Goal: Transaction & Acquisition: Purchase product/service

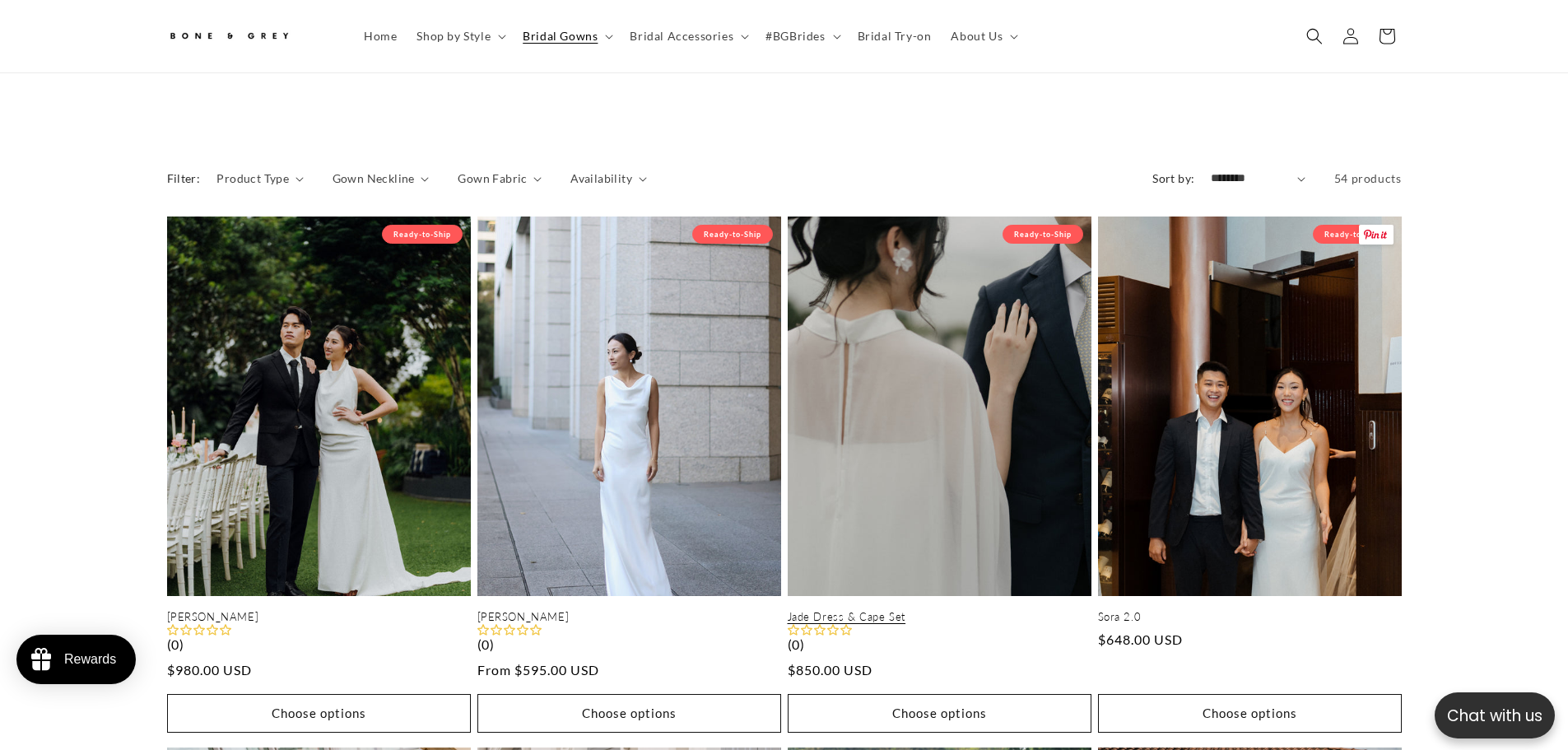
scroll to position [0, 453]
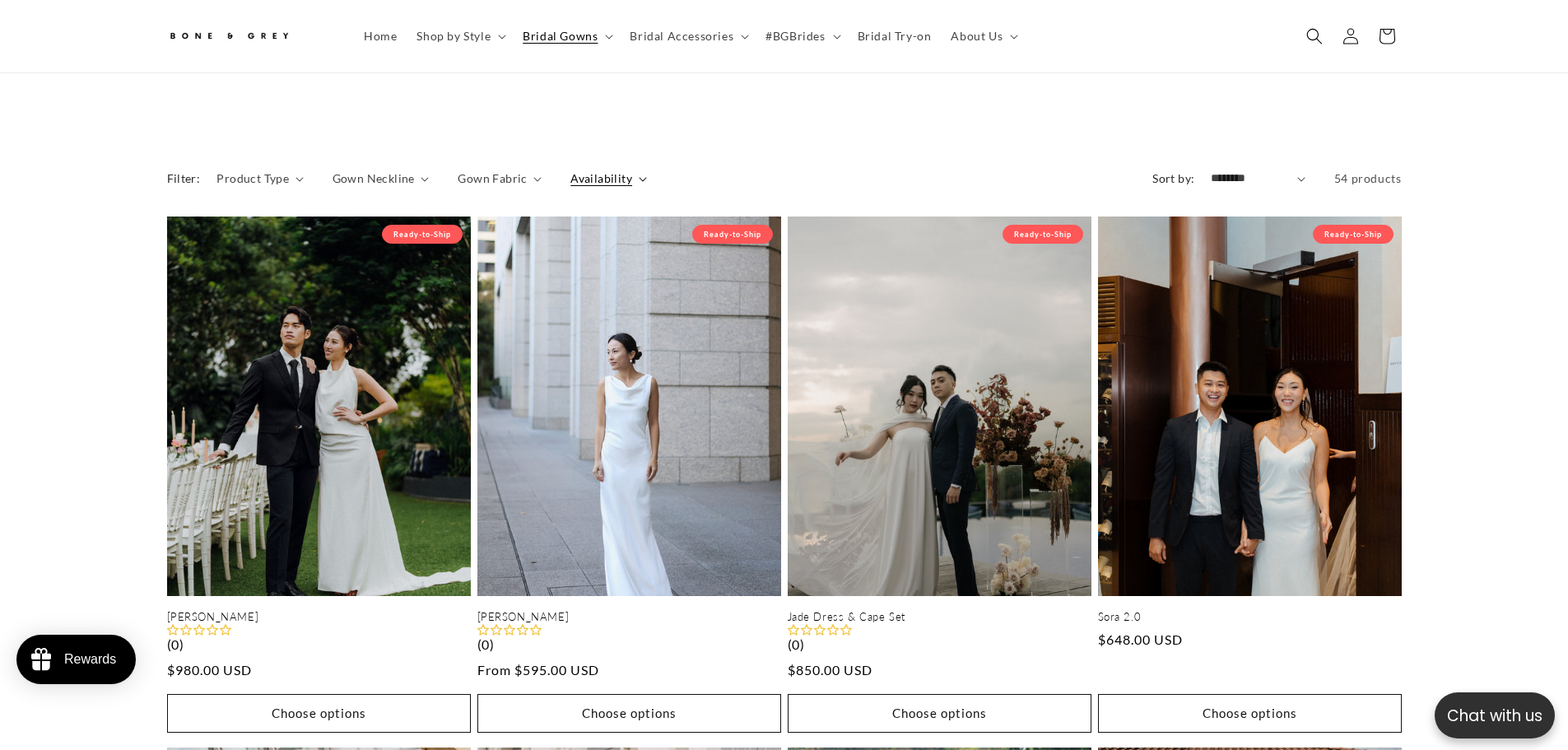
click at [595, 170] on span "Availability" at bounding box center [602, 178] width 62 height 17
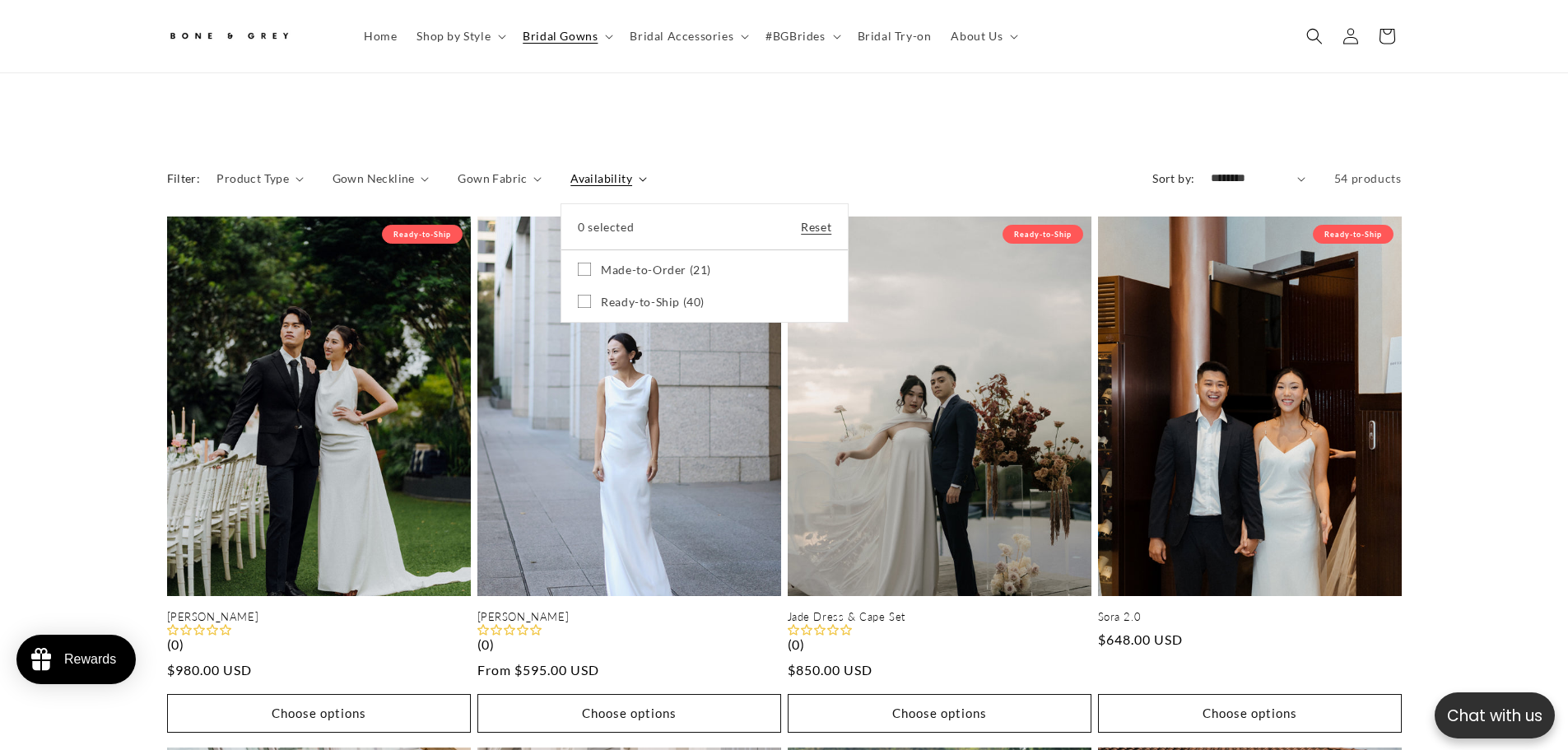
click at [647, 170] on summary "Availability" at bounding box center [609, 178] width 76 height 17
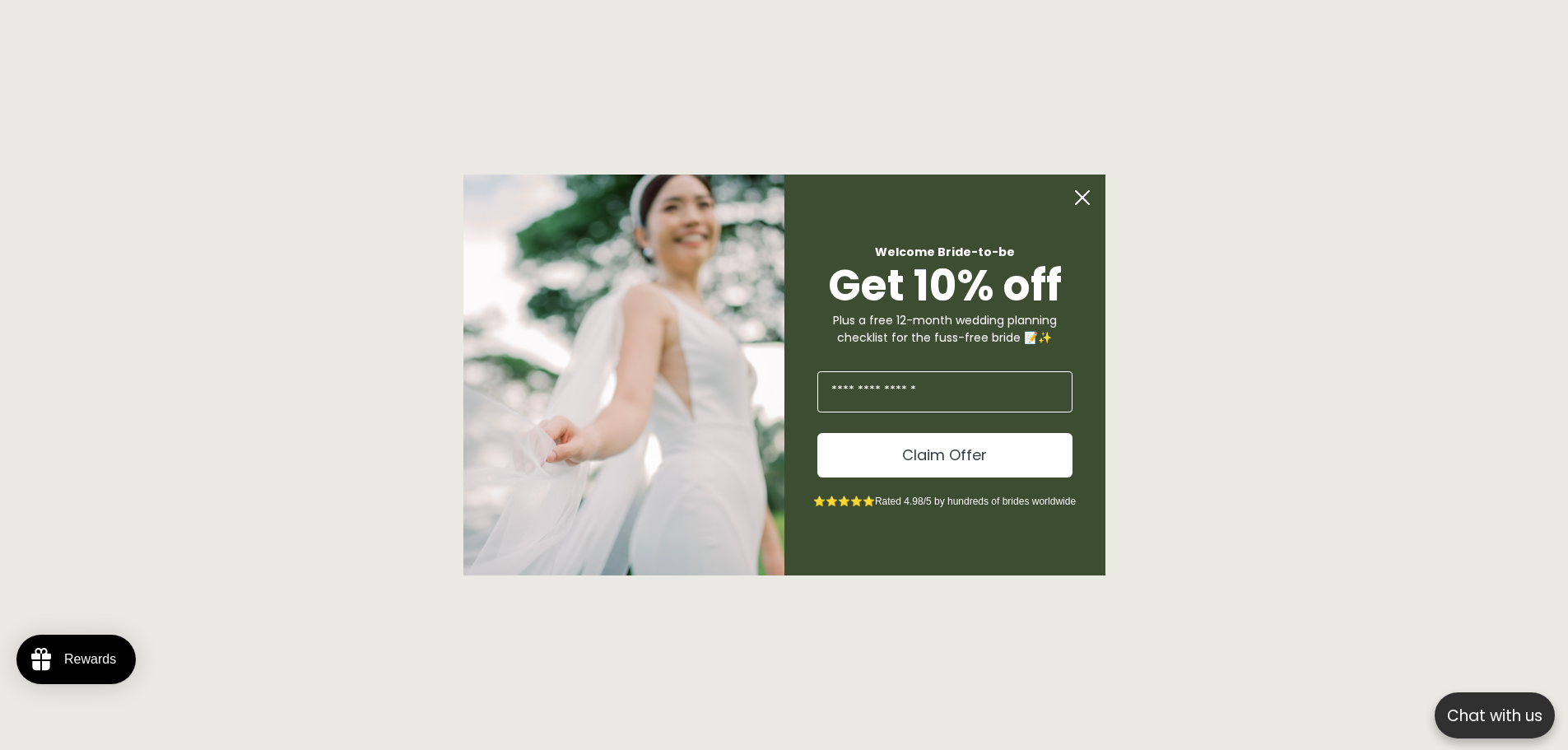
scroll to position [1391, 0]
click at [1083, 200] on circle "Close dialog" at bounding box center [1088, 197] width 31 height 31
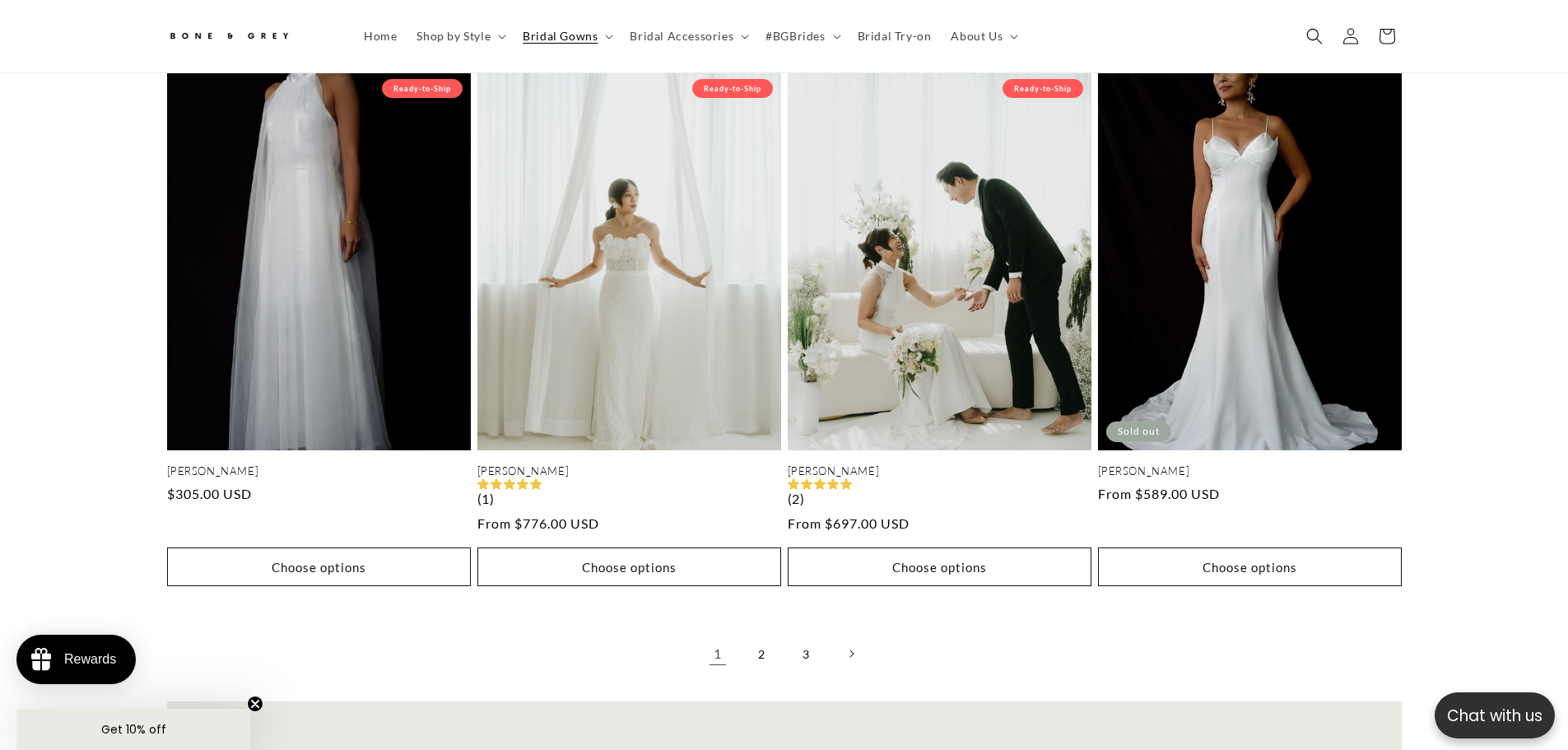
scroll to position [3531, 0]
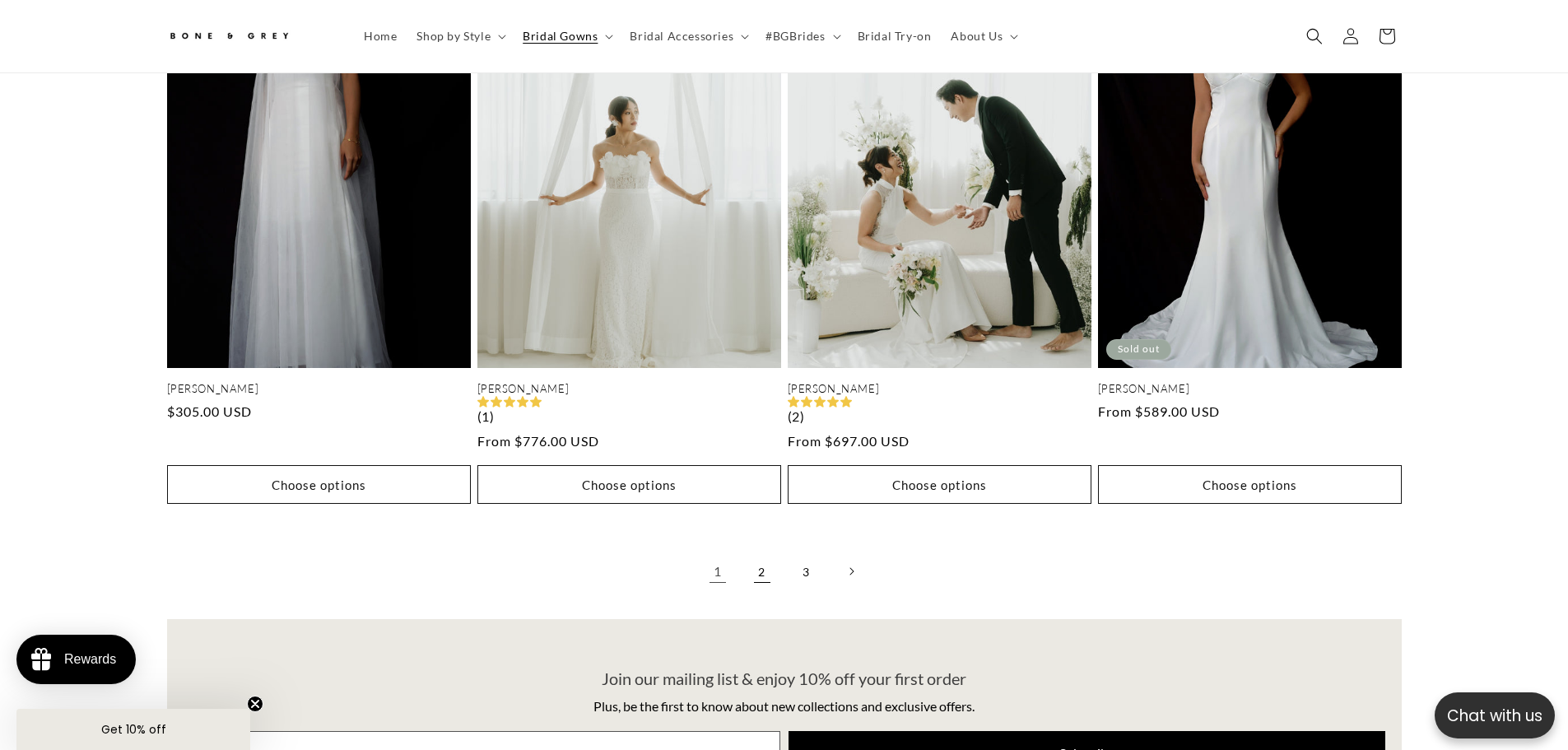
click at [763, 553] on link "2" at bounding box center [762, 572] width 36 height 36
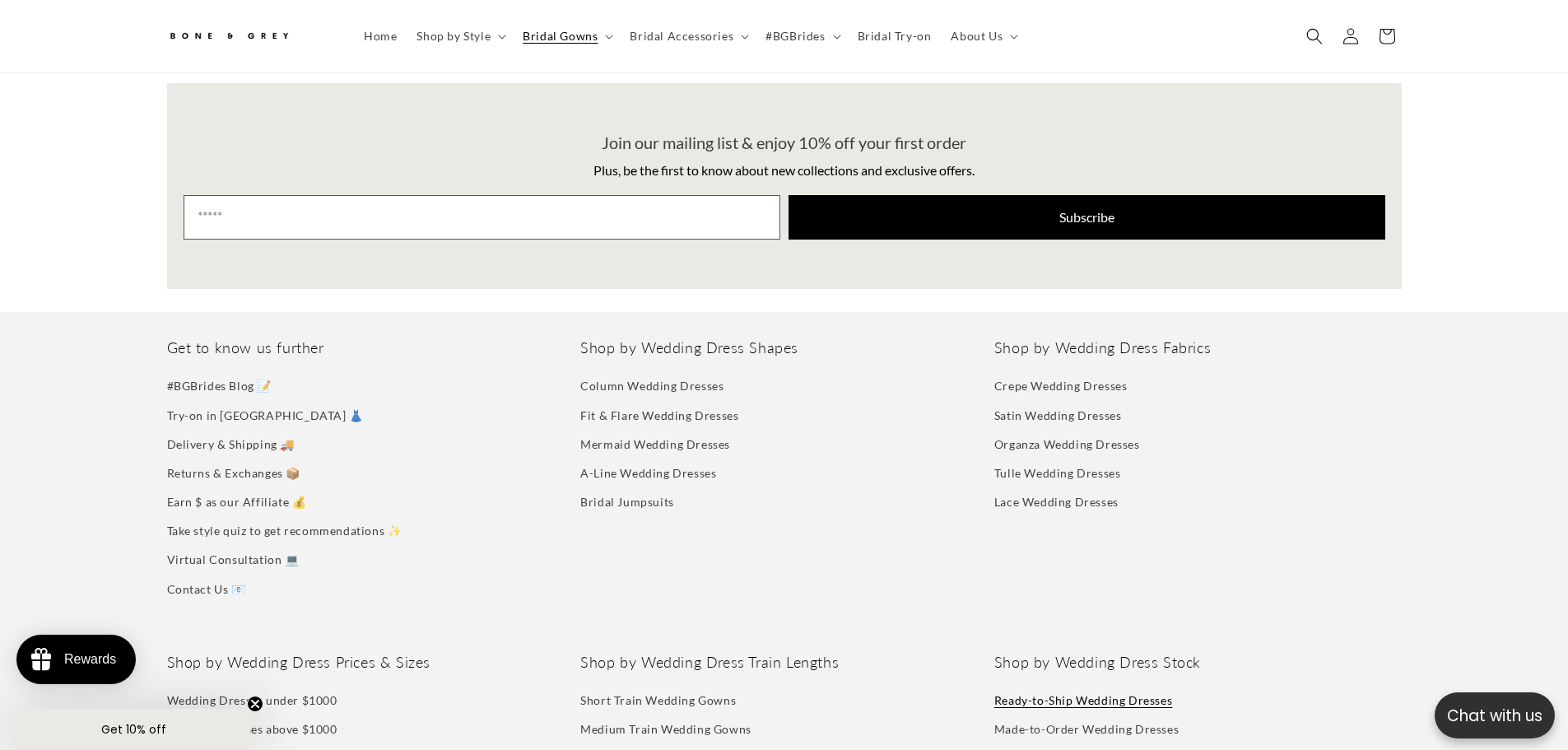
scroll to position [3696, 0]
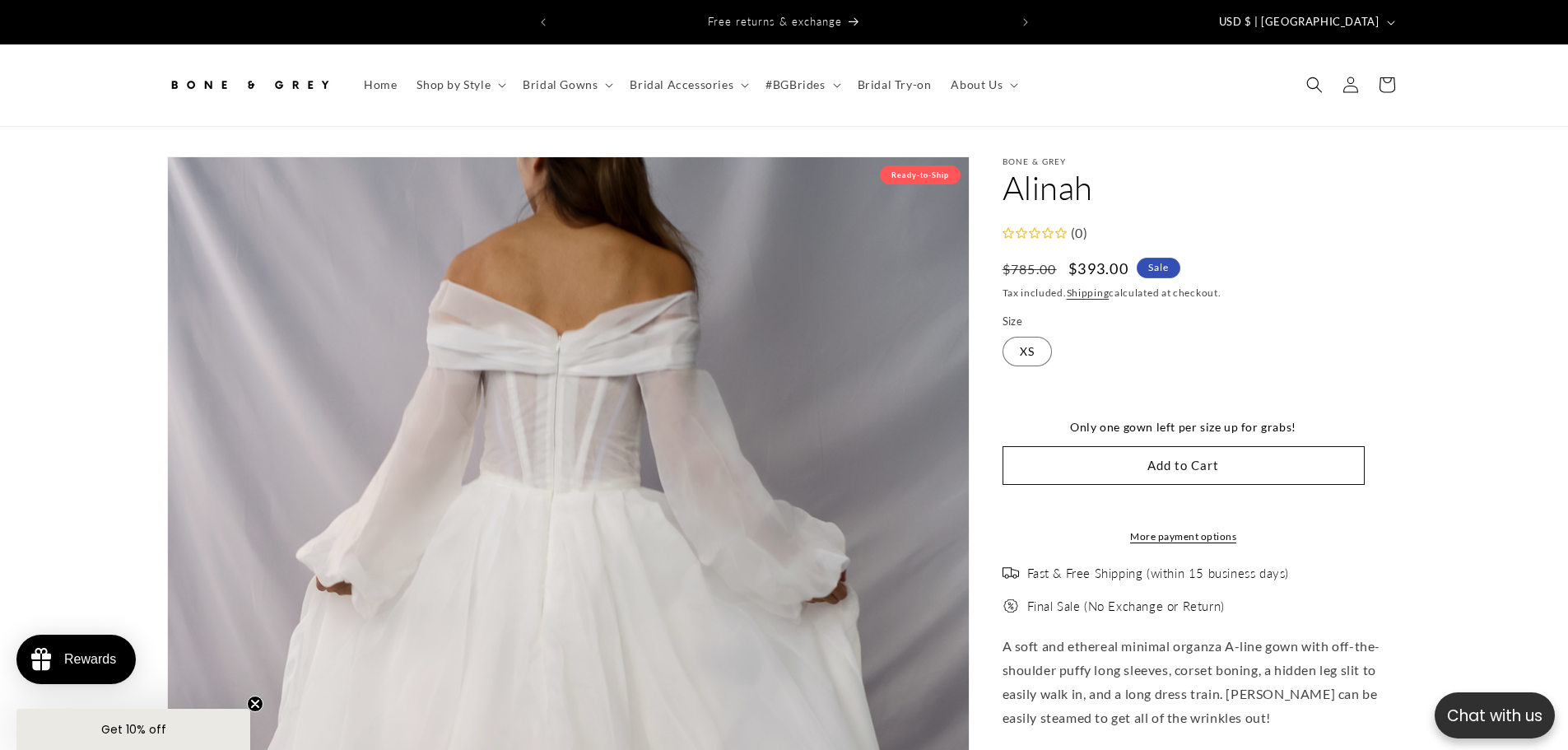
select select "**********"
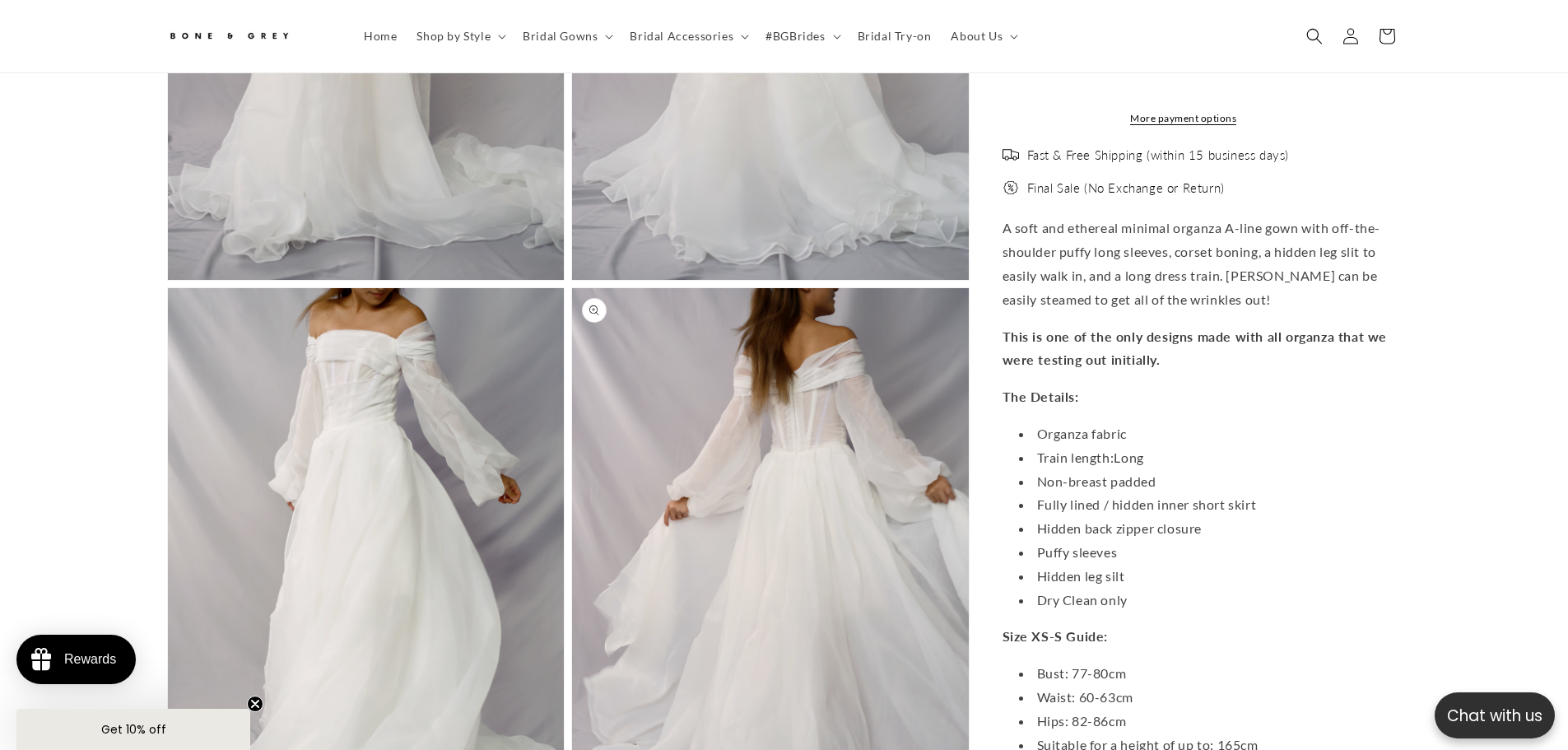
scroll to position [1802, 0]
